Goal: Task Accomplishment & Management: Use online tool/utility

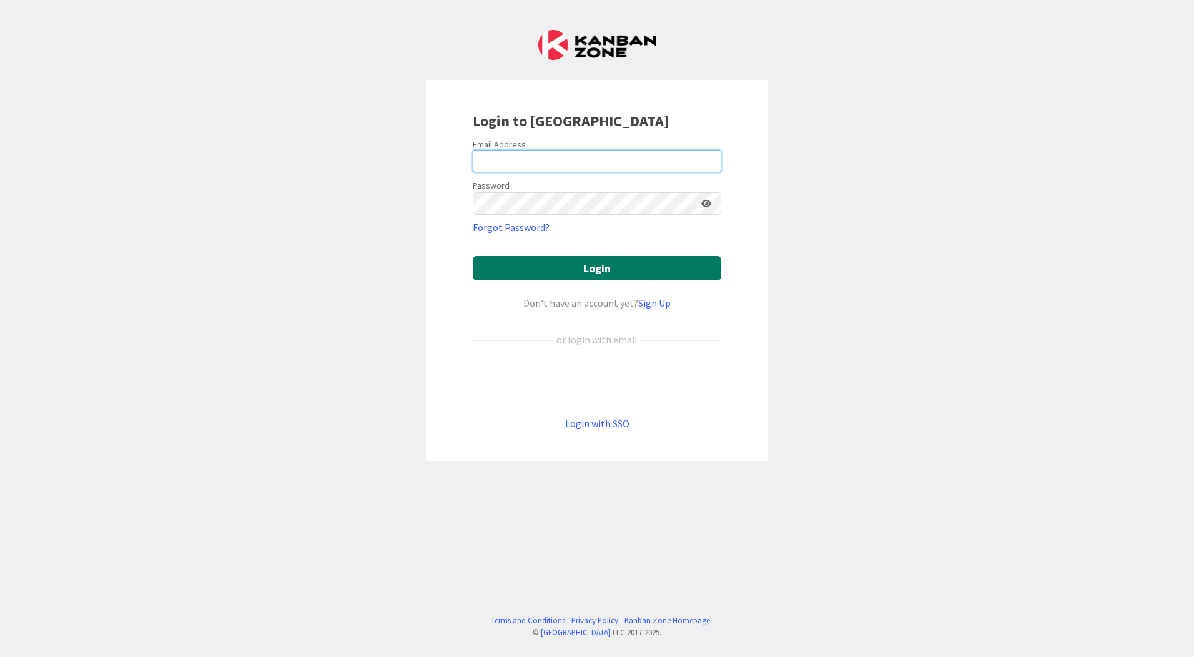
type input "[EMAIL_ADDRESS][DOMAIN_NAME]"
click at [561, 262] on button "Login" at bounding box center [597, 268] width 248 height 24
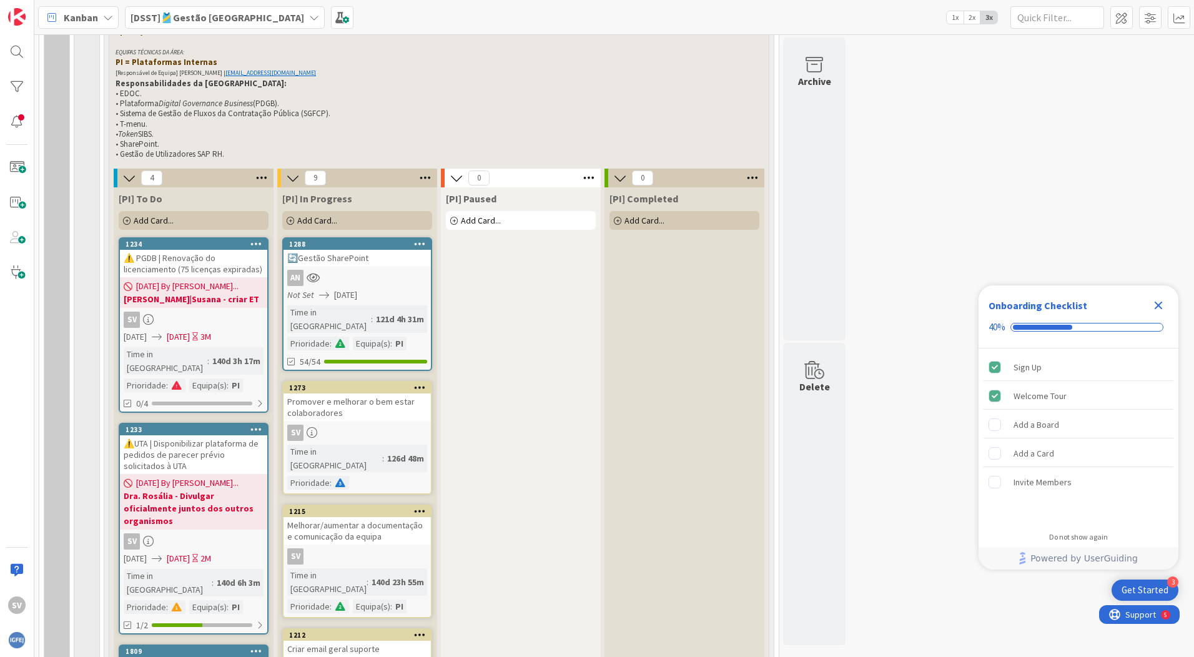
scroll to position [499, 0]
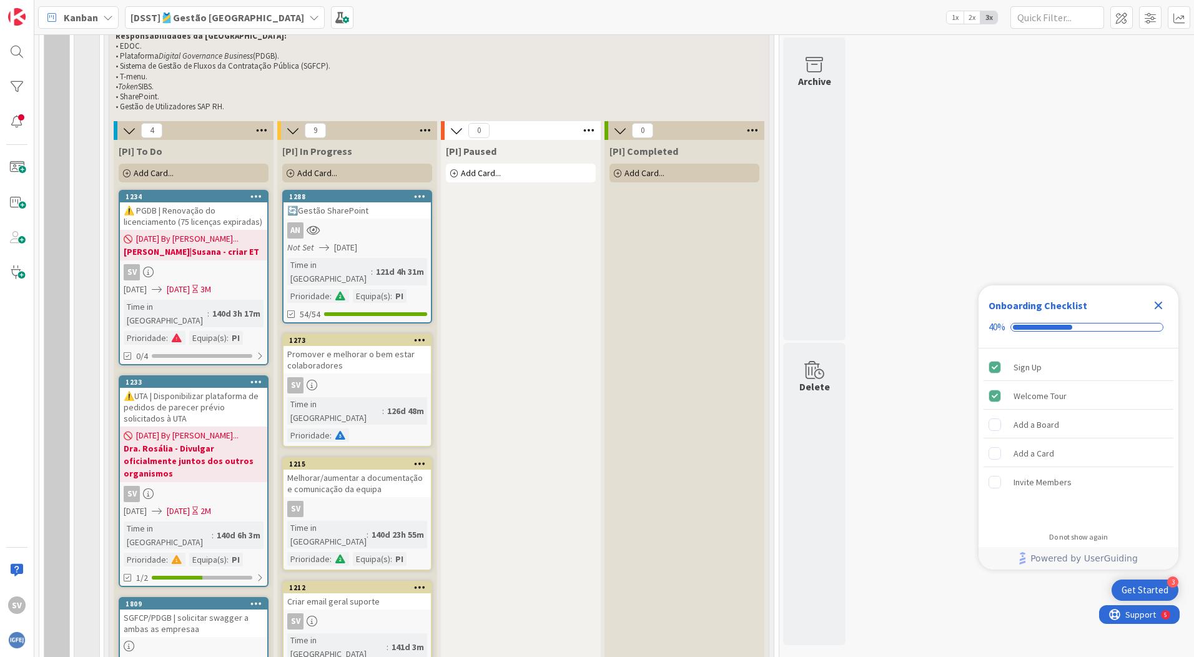
click at [200, 233] on span "[DATE] By [PERSON_NAME]..." at bounding box center [187, 238] width 102 height 13
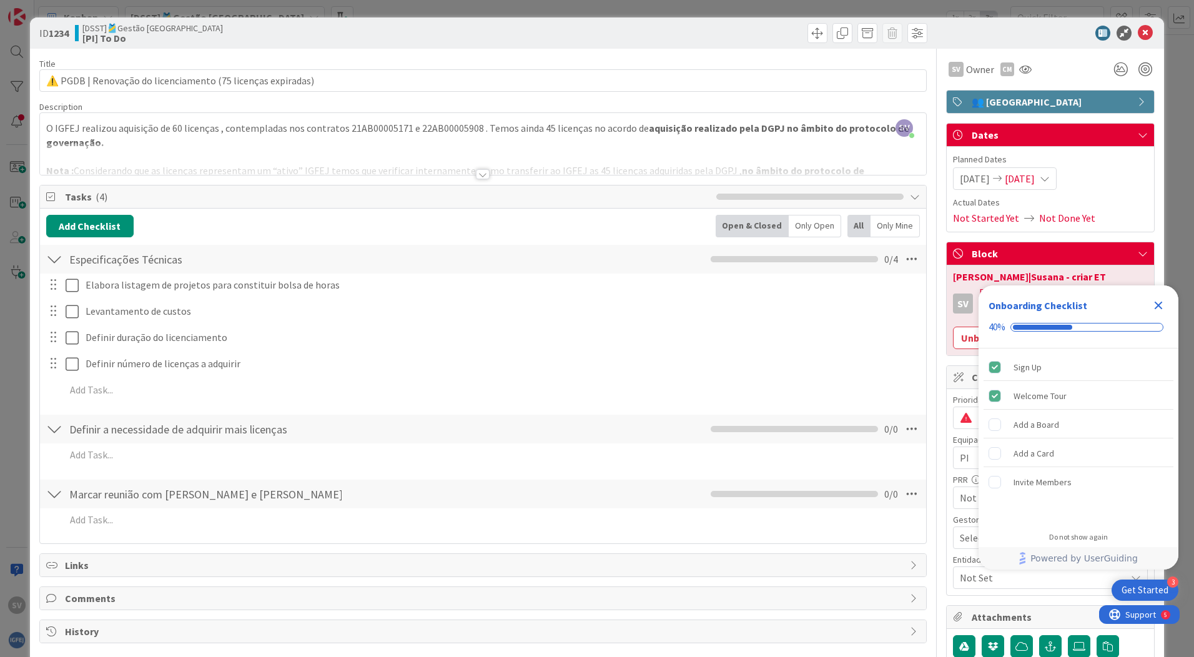
click at [1158, 305] on icon "Close Checklist" at bounding box center [1158, 306] width 8 height 8
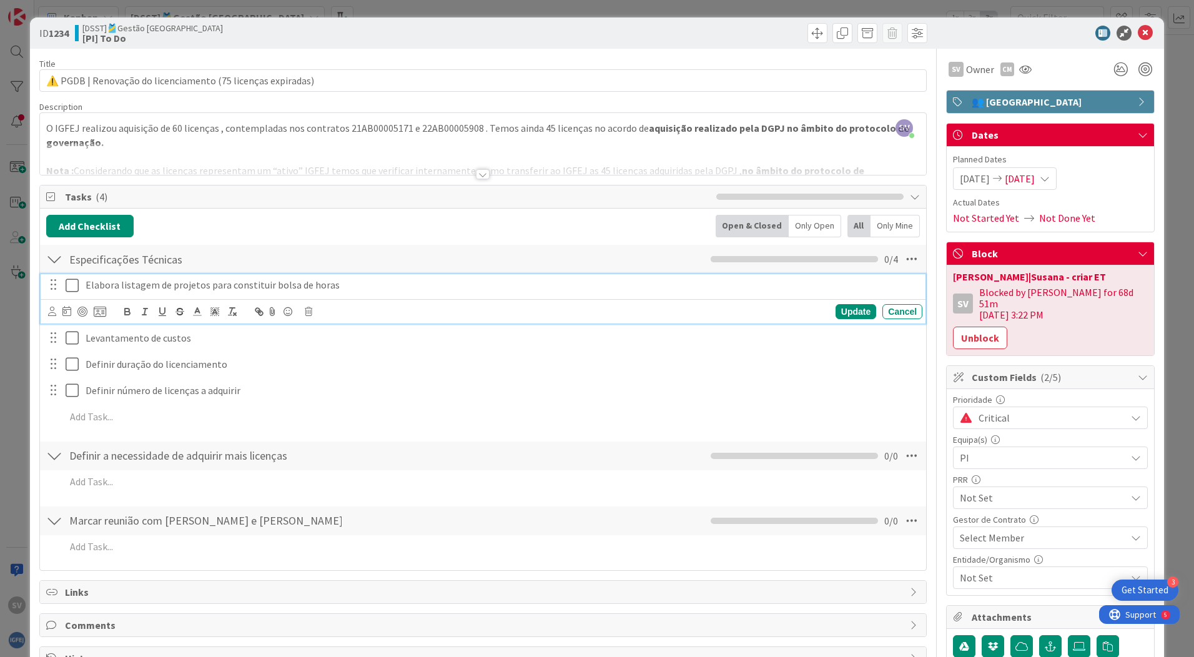
click at [66, 285] on icon at bounding box center [72, 285] width 13 height 15
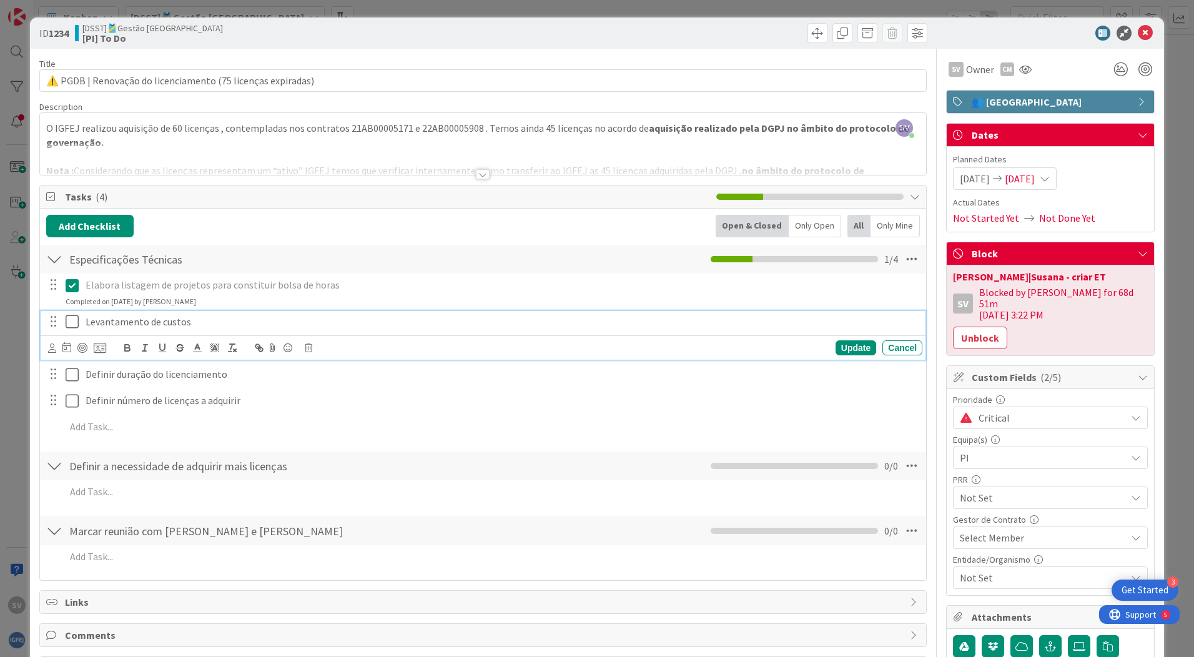
click at [73, 321] on icon at bounding box center [72, 321] width 13 height 15
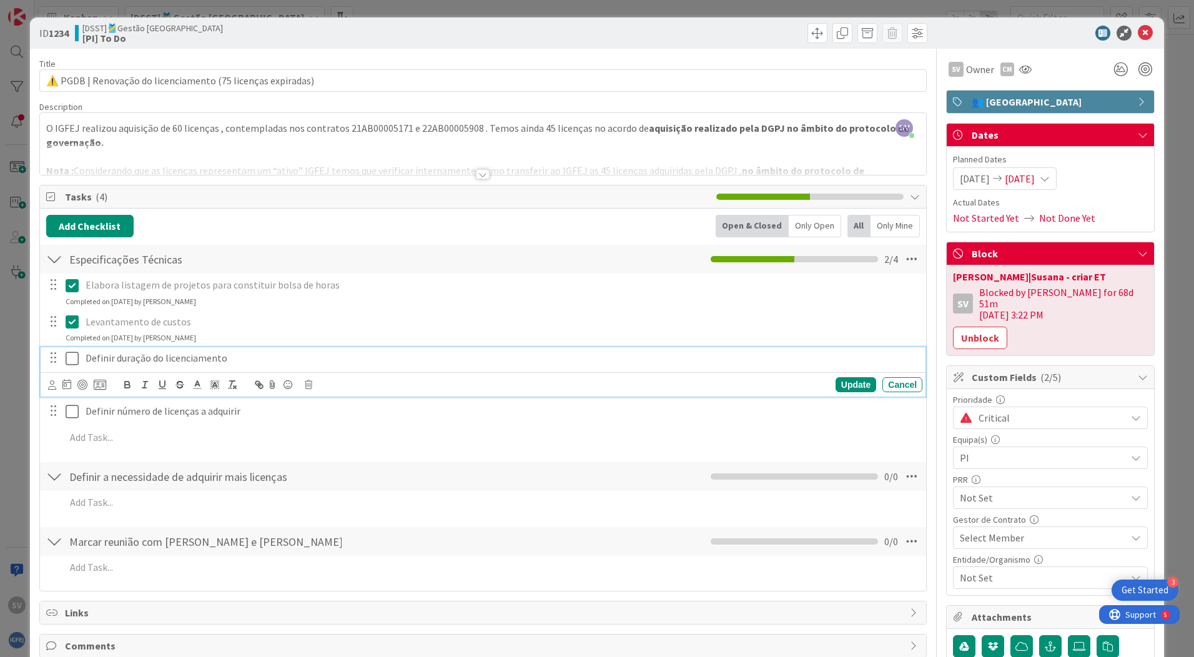
click at [71, 355] on icon at bounding box center [72, 358] width 13 height 15
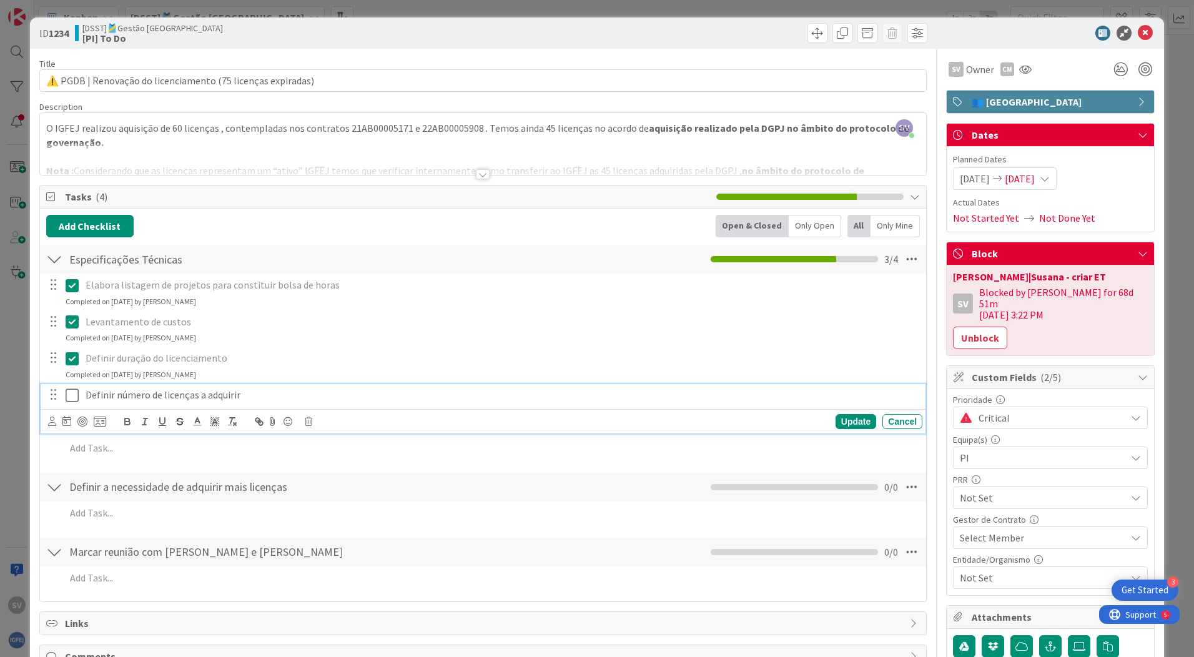
click at [77, 397] on icon at bounding box center [72, 395] width 13 height 15
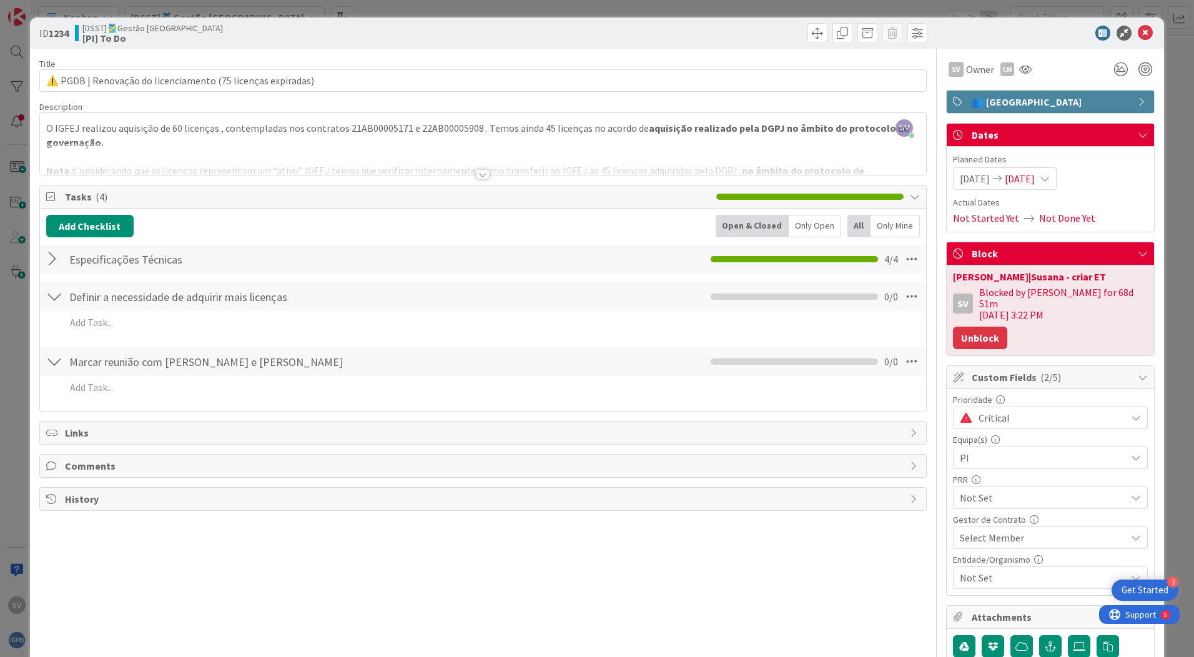
click at [976, 326] on button "Unblock" at bounding box center [980, 337] width 54 height 22
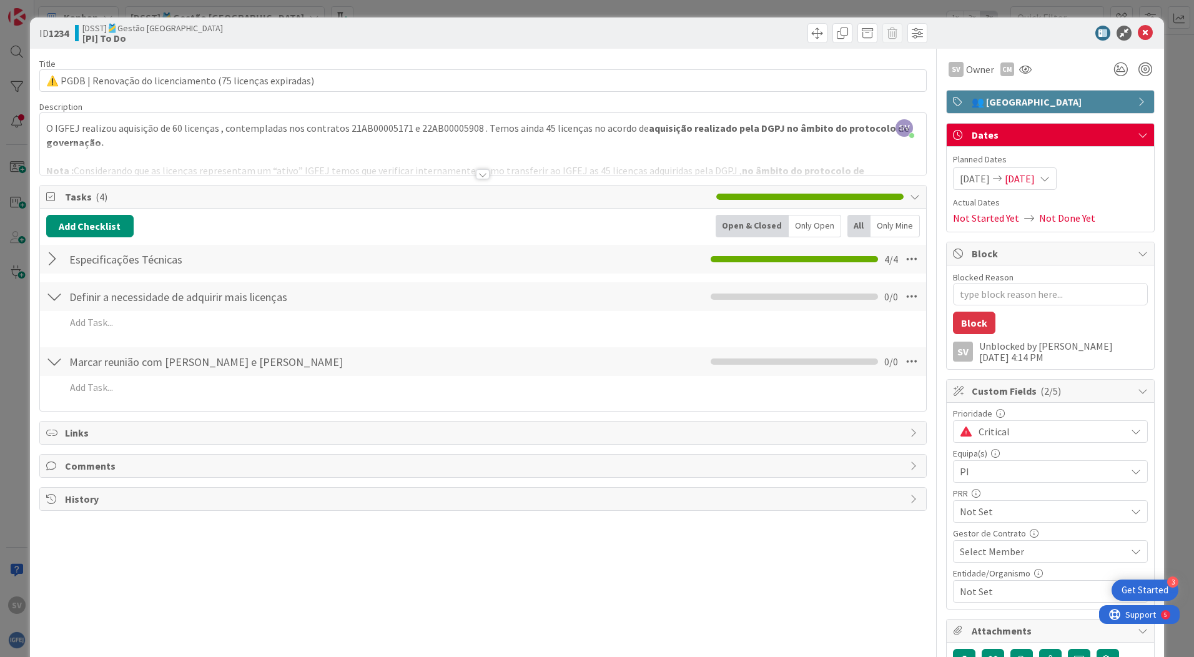
click at [476, 174] on div at bounding box center [483, 174] width 14 height 10
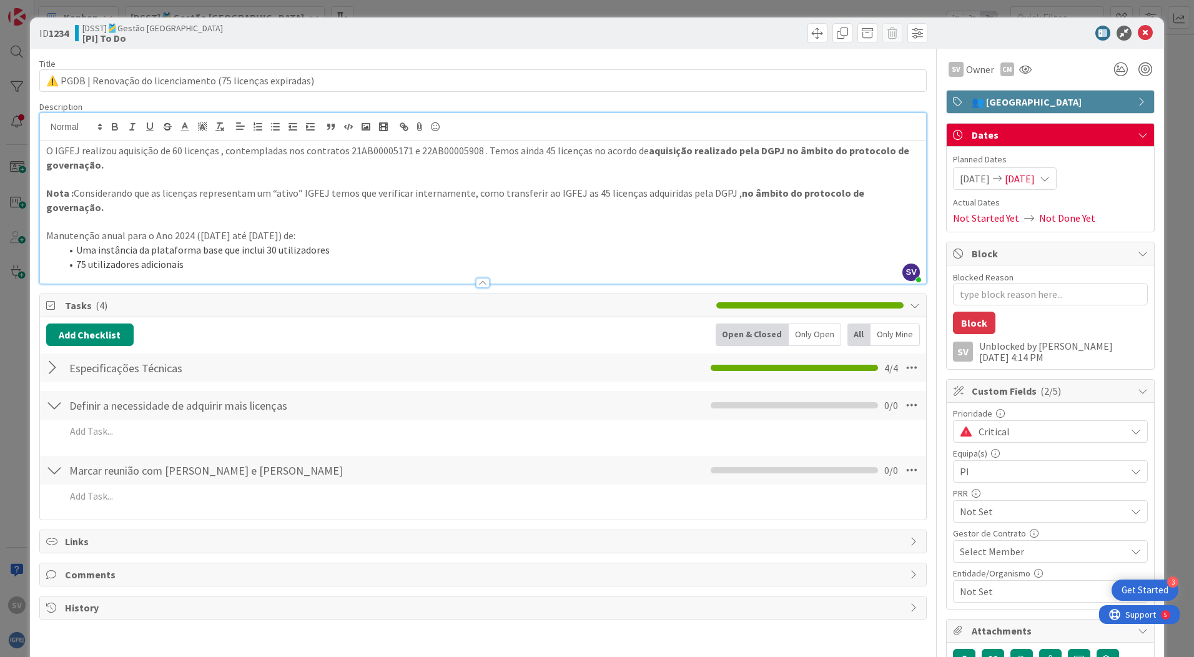
type textarea "x"
